Goal: Information Seeking & Learning: Compare options

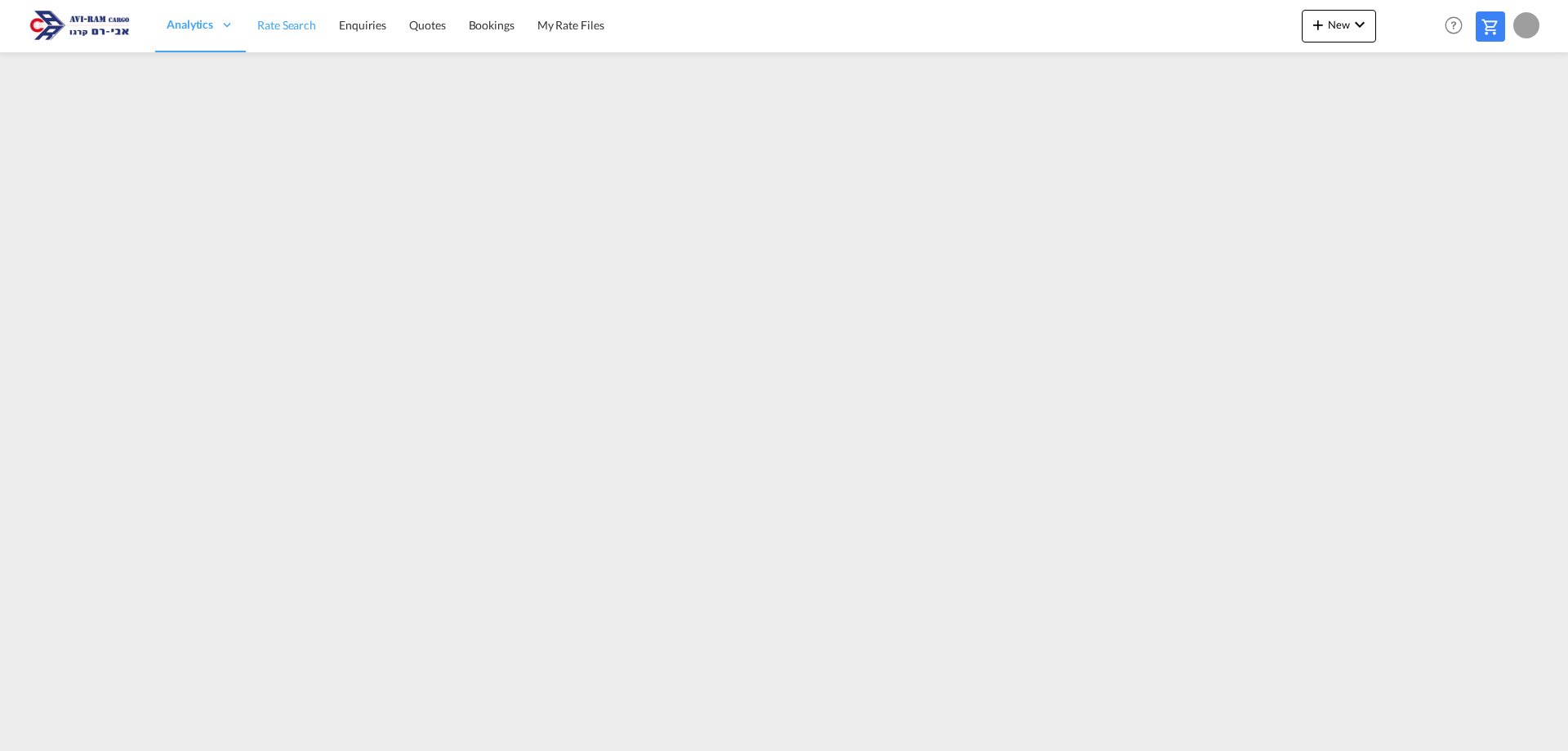
click at [273, 27] on span "Rate Search" at bounding box center [287, 25] width 59 height 14
click at [422, 33] on span "Quotes" at bounding box center [427, 25] width 35 height 16
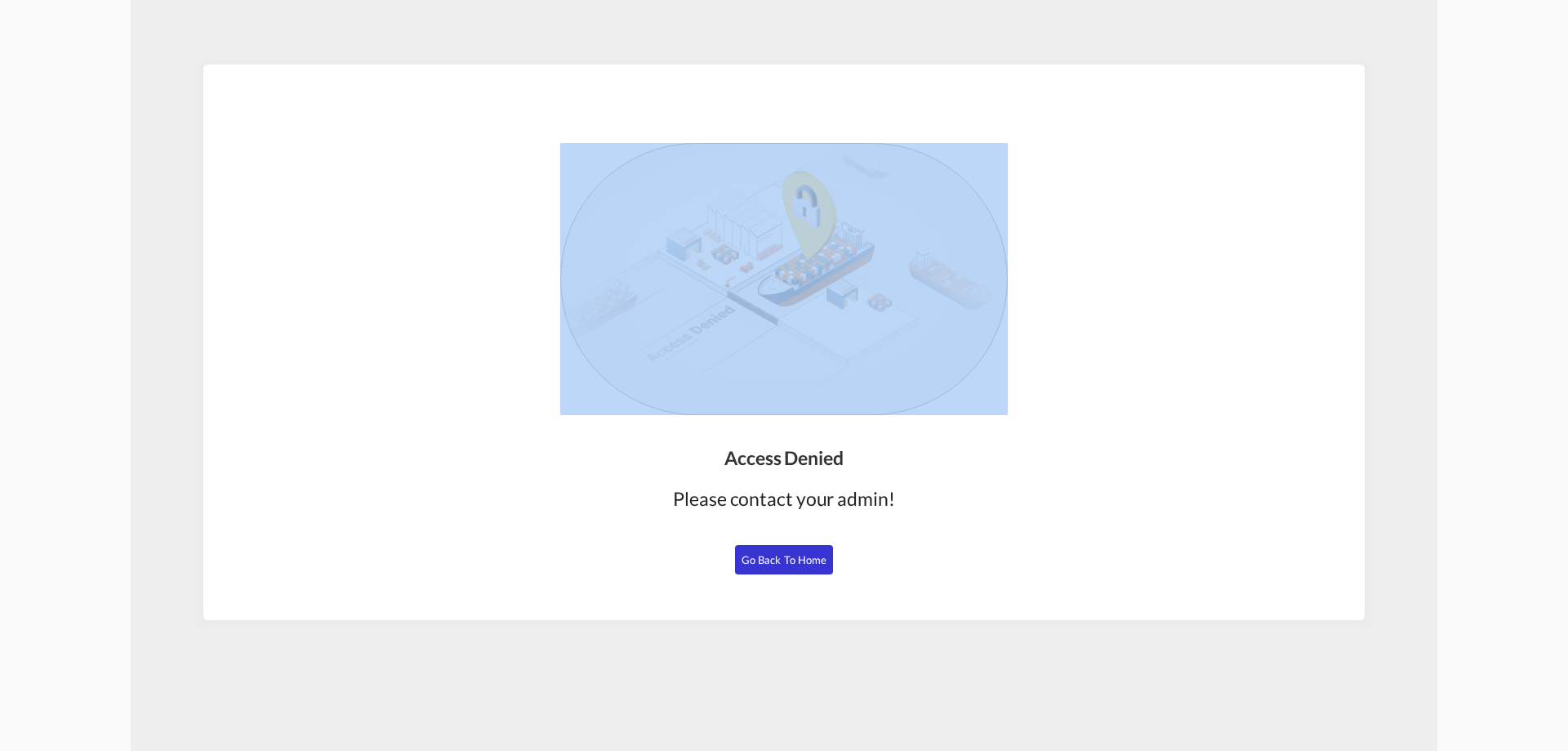
click at [844, 186] on div "Access Denied Please contact your admin! Go Back to Home" at bounding box center [784, 343] width 1162 height 556
drag, startPoint x: 768, startPoint y: 500, endPoint x: 816, endPoint y: 486, distance: 50.0
click at [816, 486] on div "Access Denied Please contact your admin! Go Back to Home" at bounding box center [784, 526] width 234 height 176
